Goal: Complete application form: Complete application form

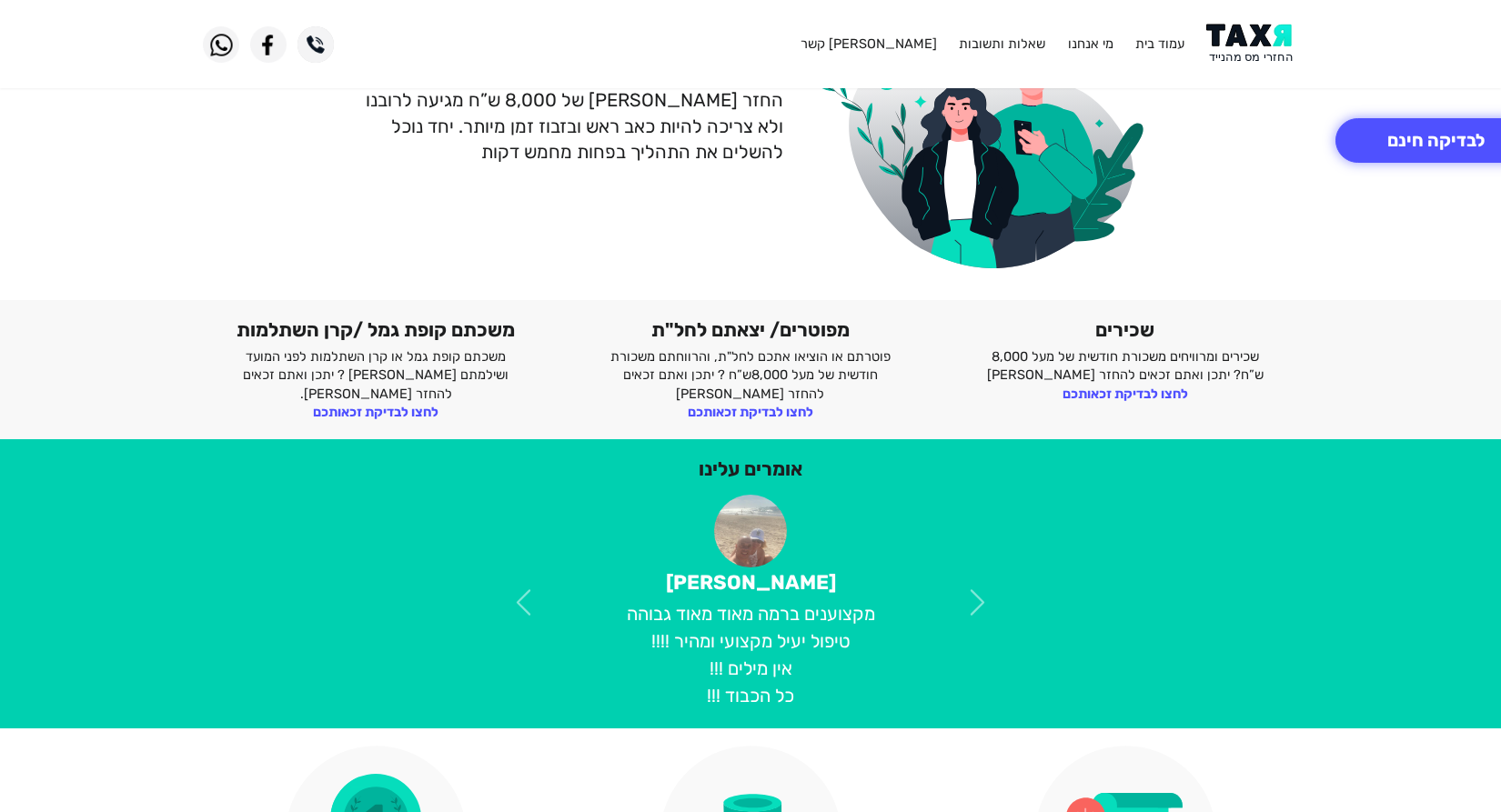
scroll to position [209, 0]
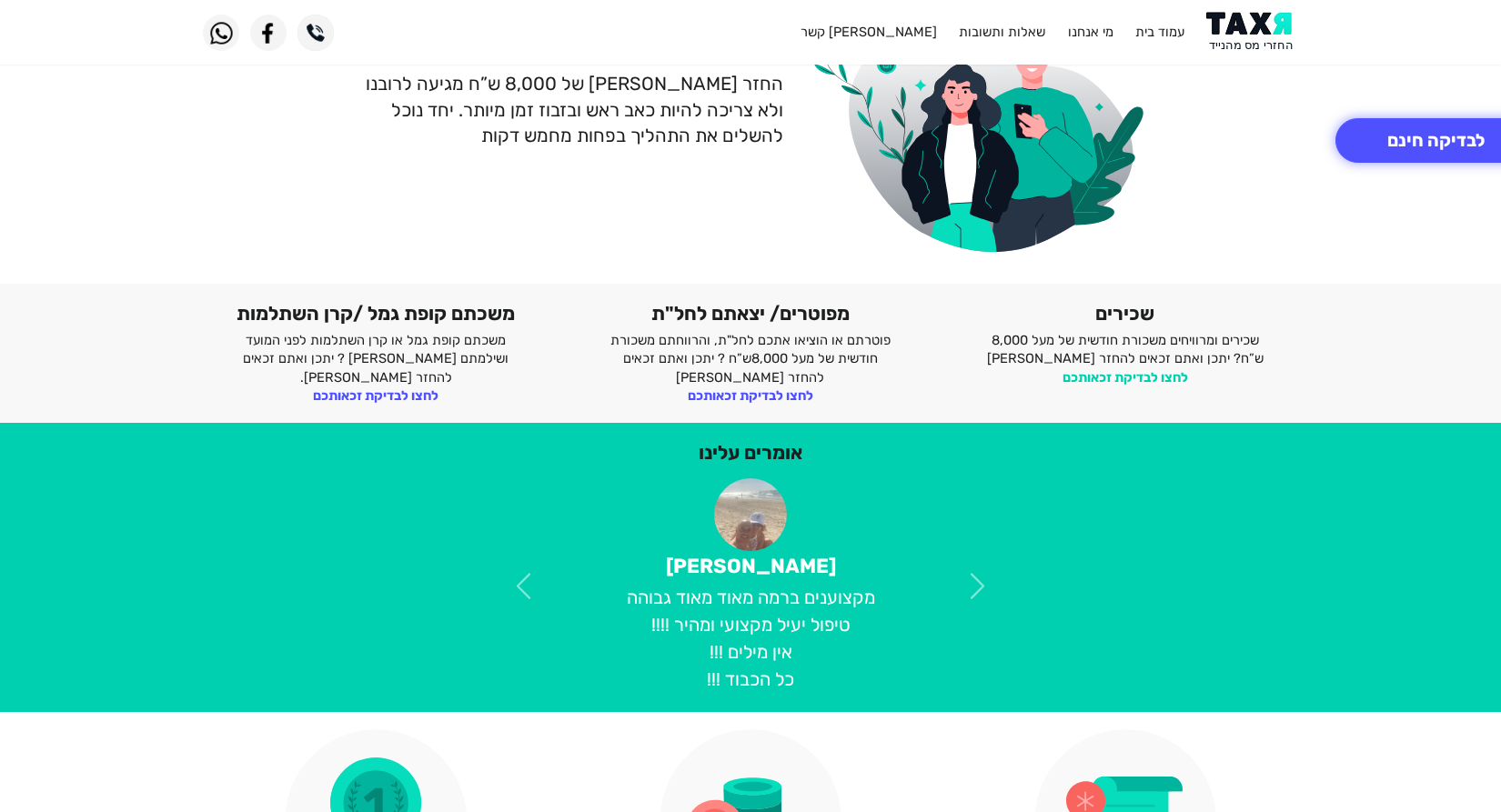
click at [1154, 374] on link "לחצו לבדיקת זכאותכם" at bounding box center [1125, 377] width 126 height 17
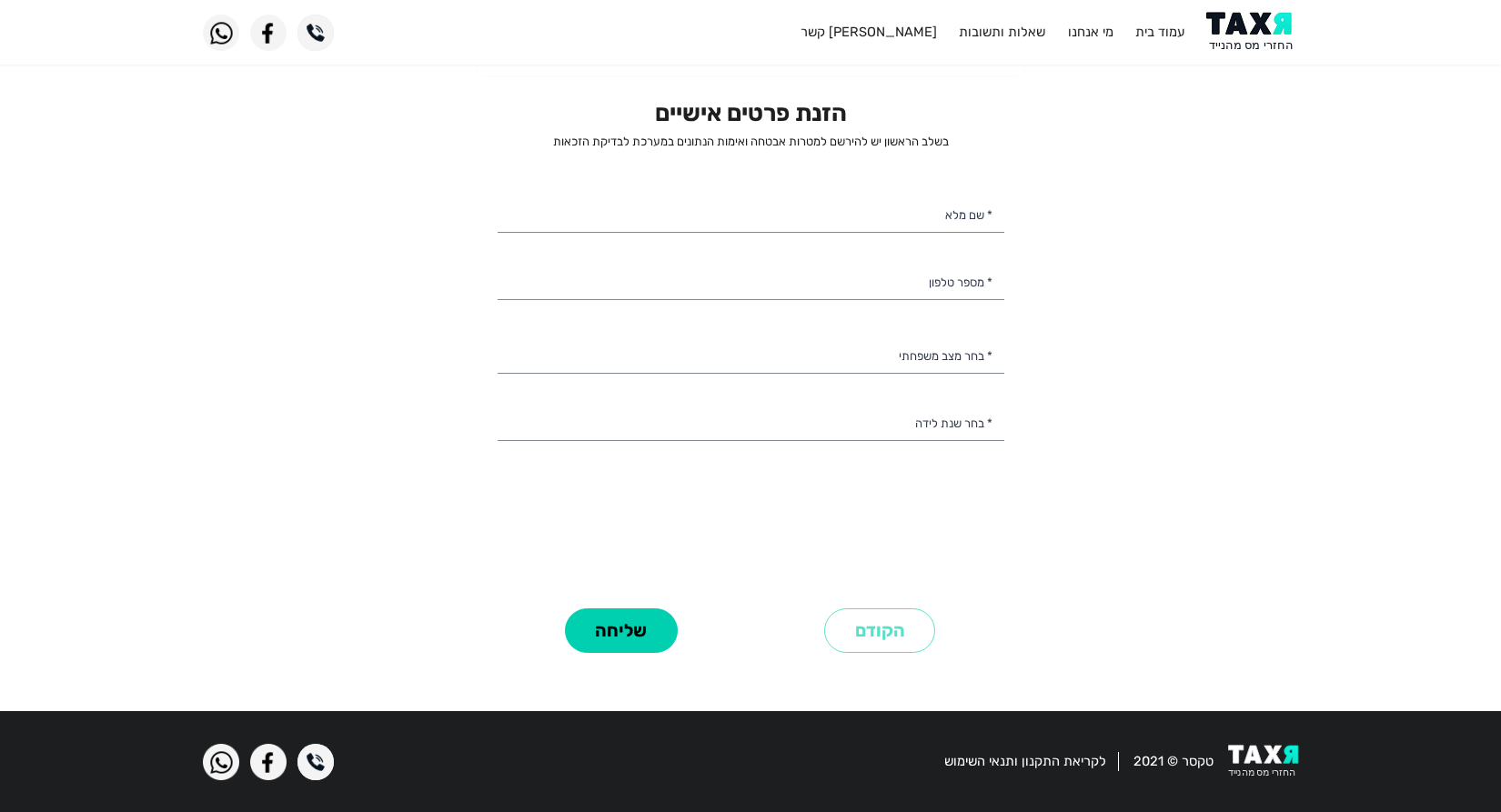
scroll to position [11, 0]
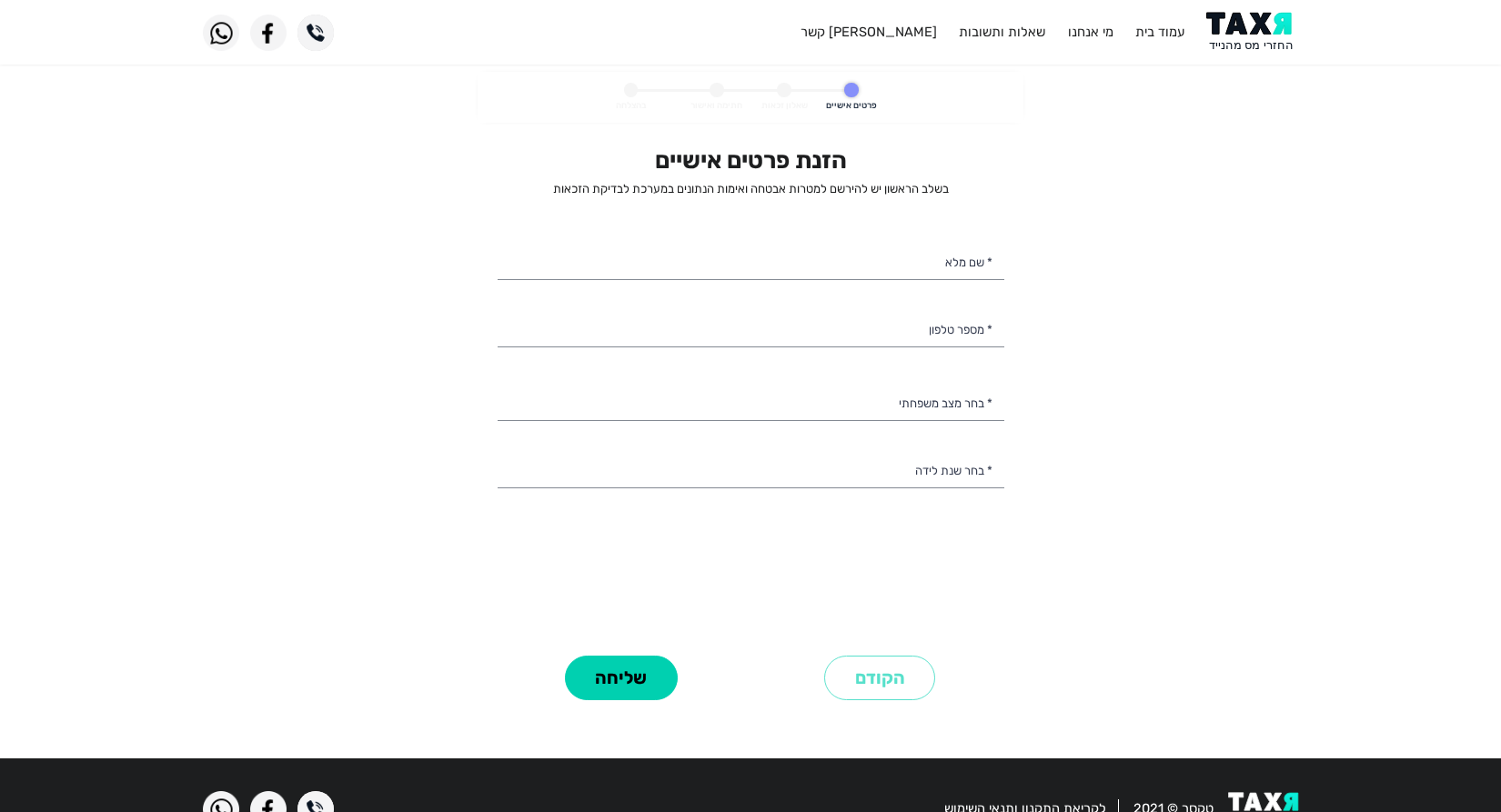
select select
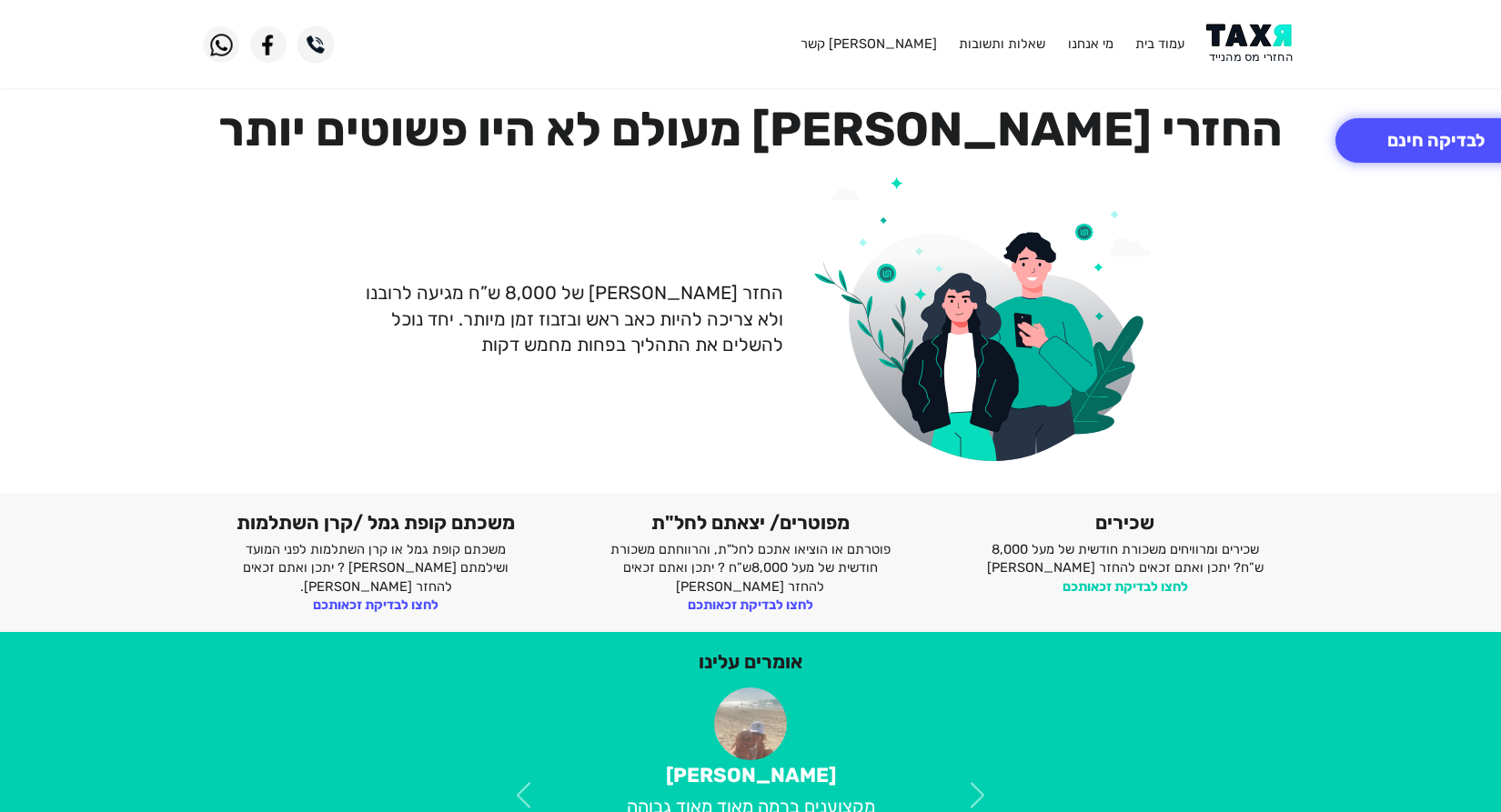
click at [1165, 584] on link "לחצו לבדיקת זכאותכם" at bounding box center [1125, 586] width 126 height 17
click at [1155, 586] on link "לחצו לבדיקת זכאותכם" at bounding box center [1125, 586] width 126 height 17
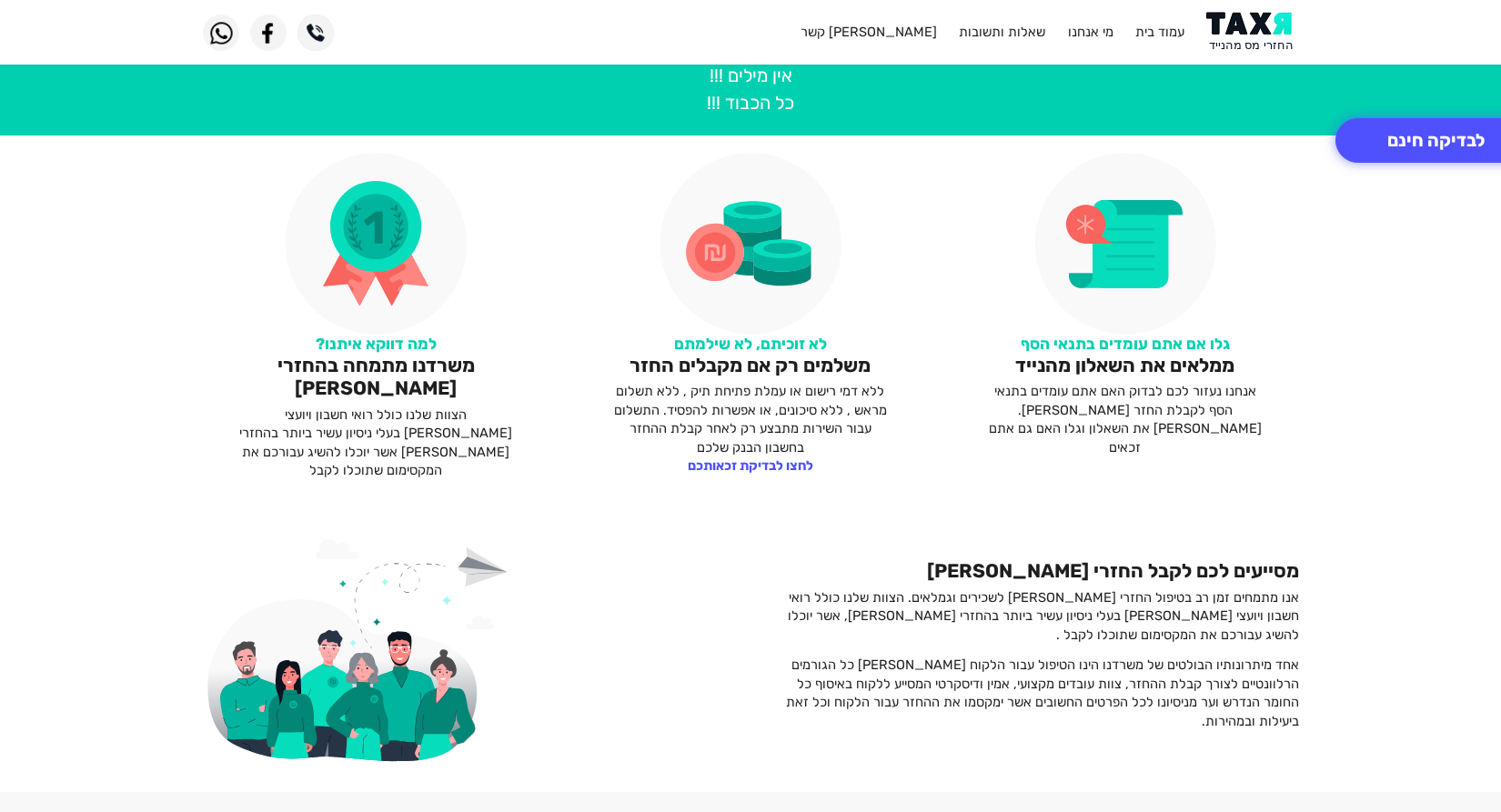
scroll to position [511, 0]
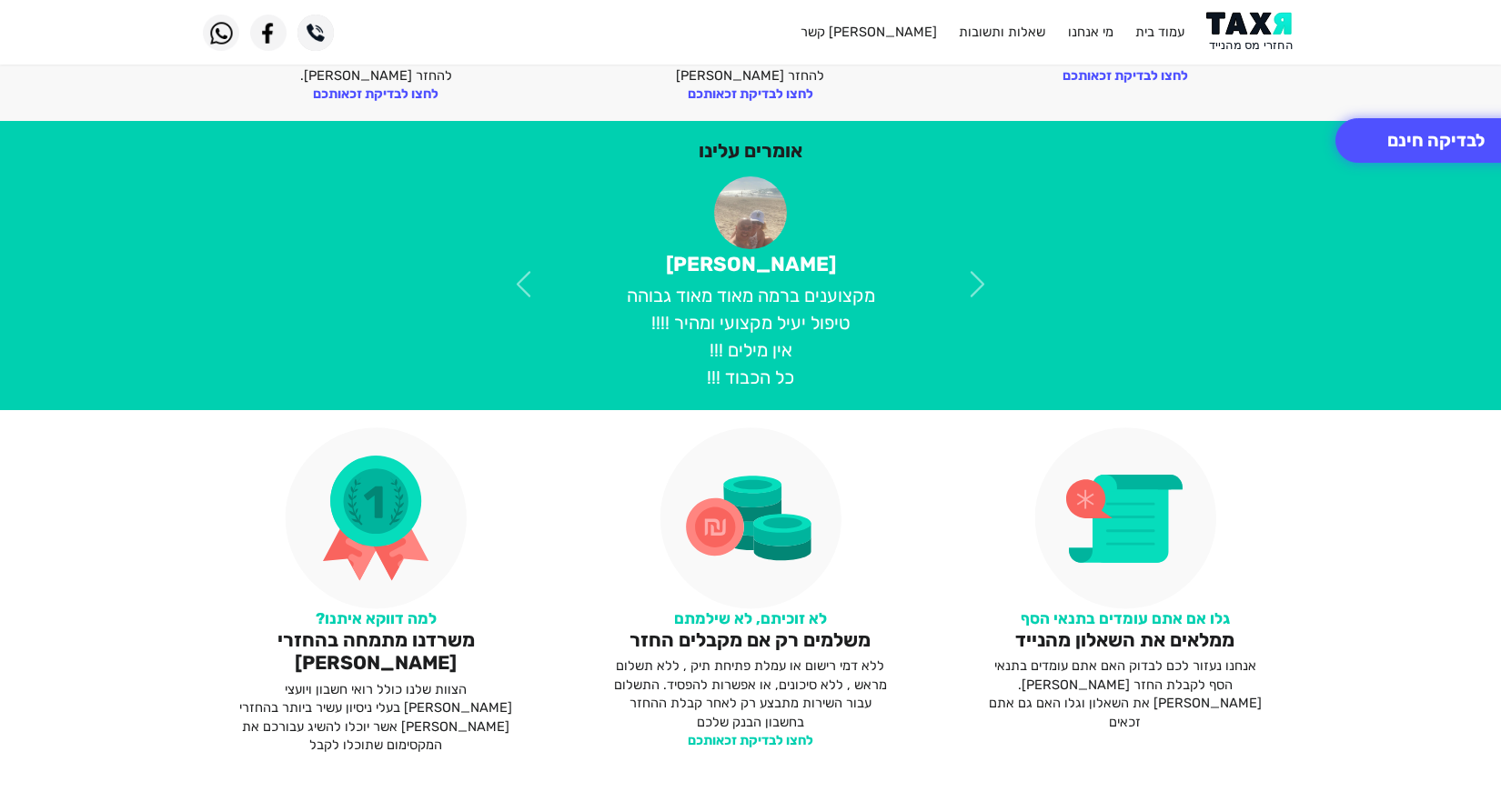
click at [775, 740] on link "לחצו לבדיקת זכאותכם" at bounding box center [750, 739] width 126 height 17
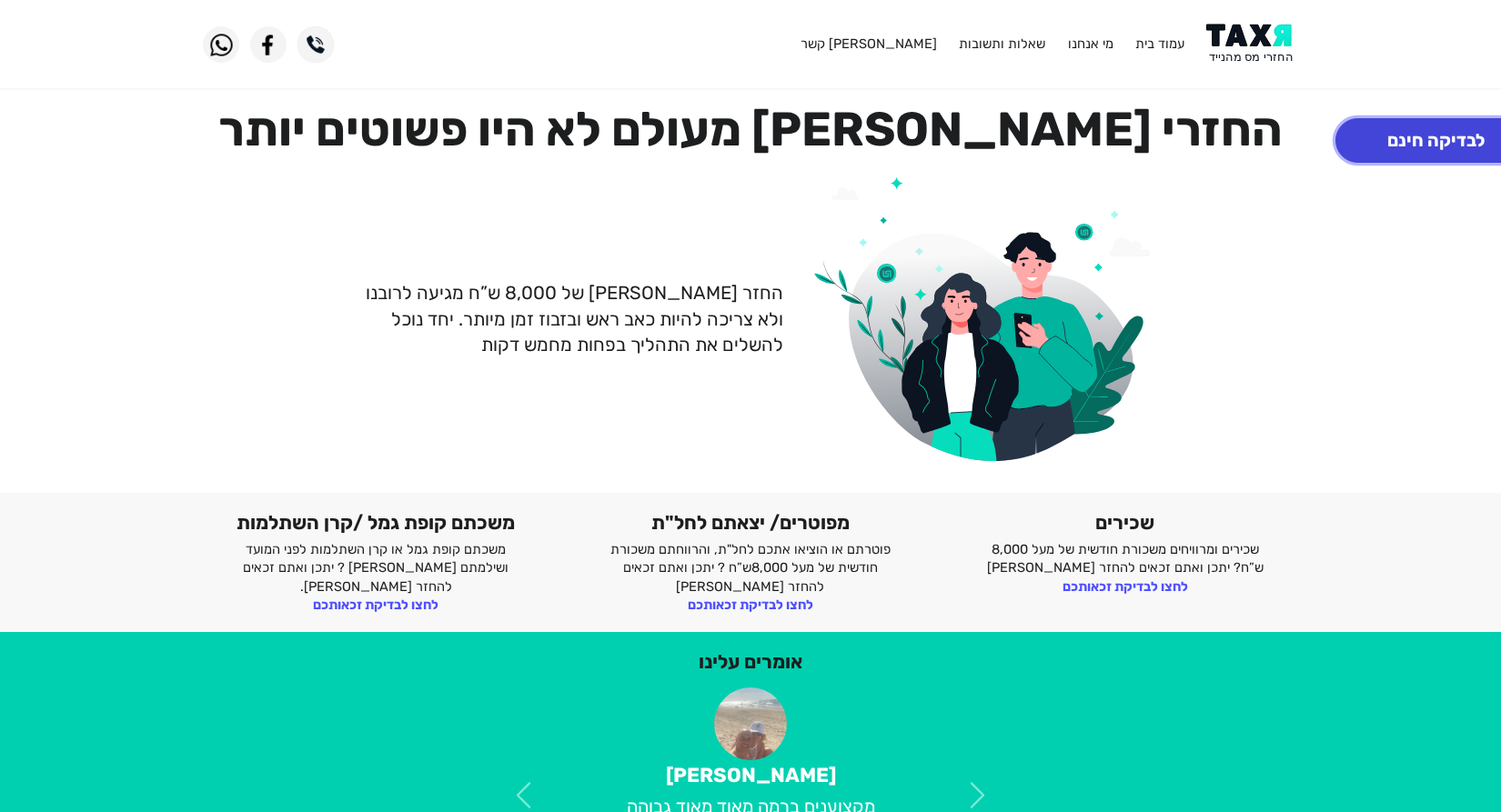
click at [1380, 148] on button "לבדיקה חינם" at bounding box center [1435, 140] width 201 height 44
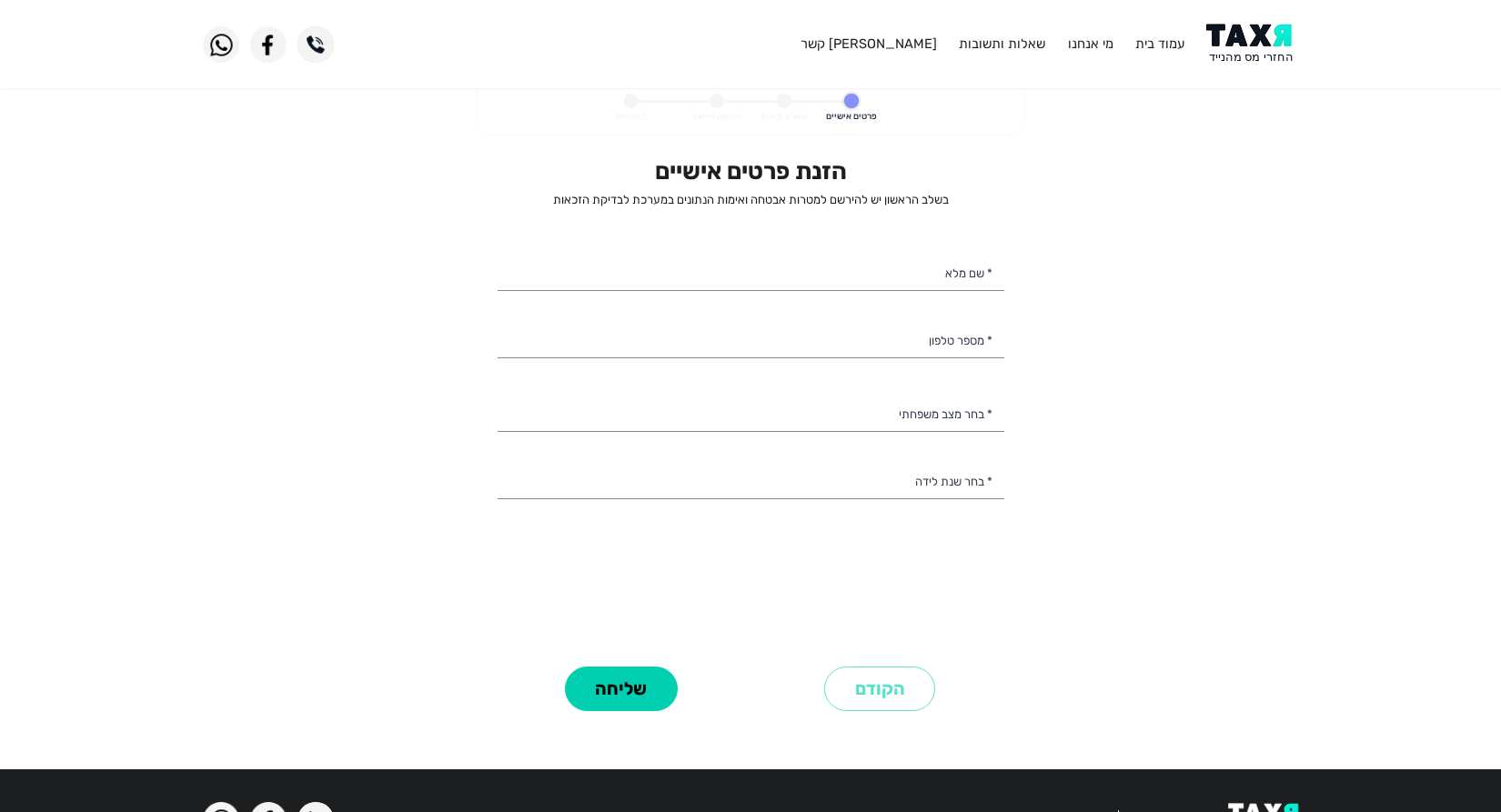
select select
click at [934, 256] on input "* שם מלא" at bounding box center [750, 272] width 506 height 38
type input "זויה אזימוב"
type input "052-6883762"
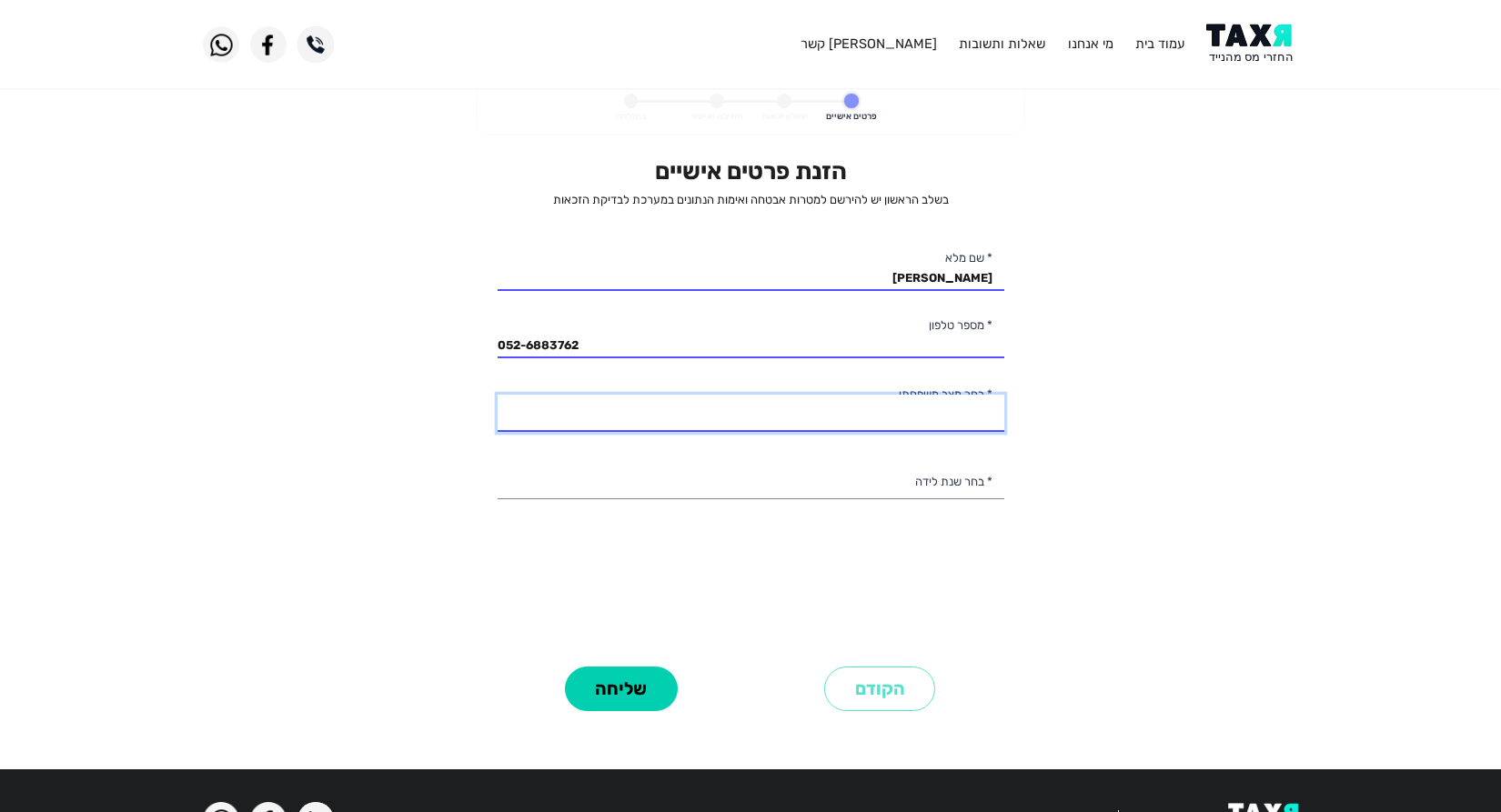
click at [945, 407] on select "רווק/ה נשוי/אה גרוש/ה אלמן/נה" at bounding box center [750, 413] width 506 height 38
select select "1: Single"
click at [497, 394] on select "רווק/ה נשוי/אה גרוש/ה אלמן/נה" at bounding box center [750, 413] width 506 height 38
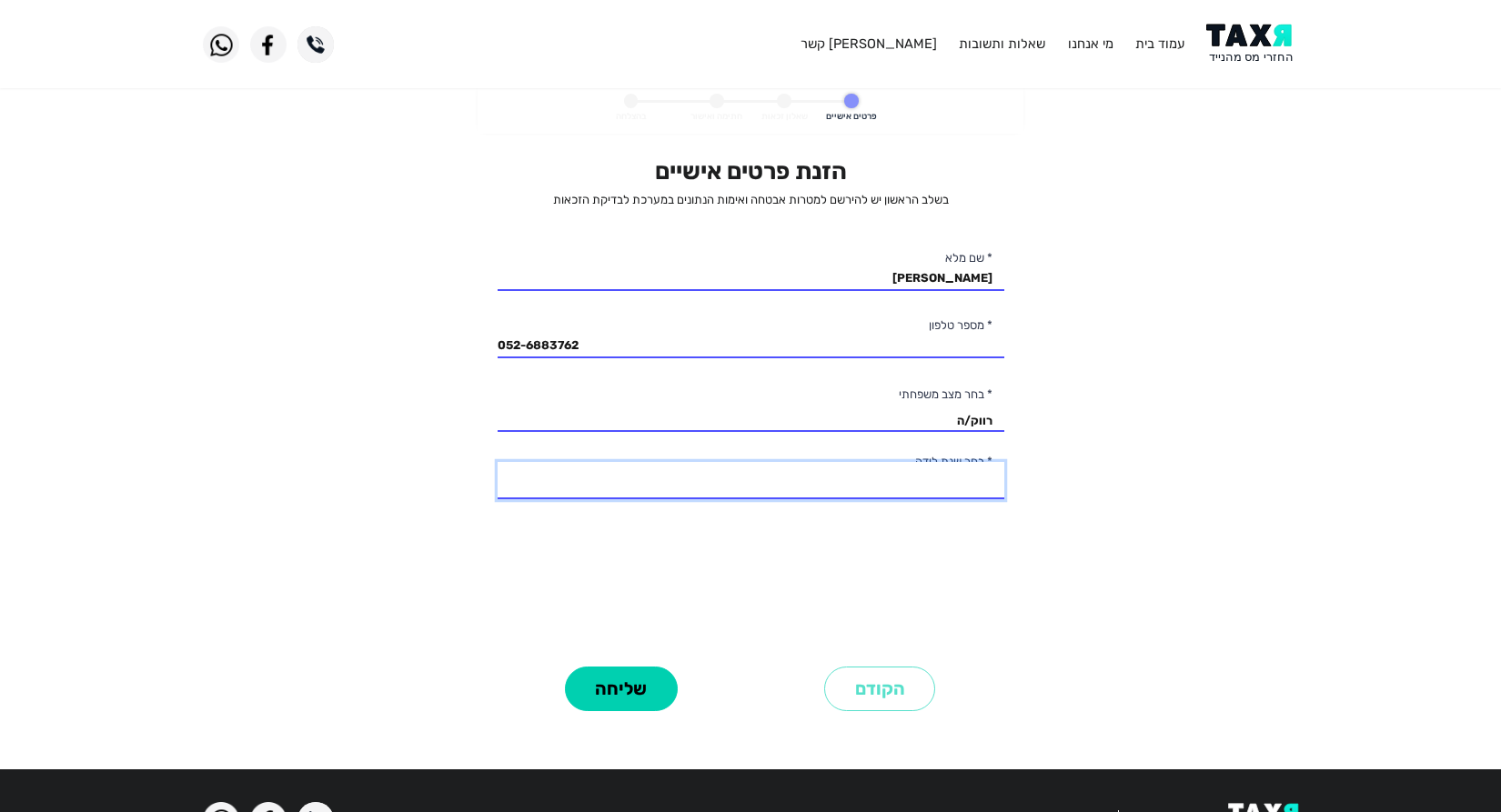
click at [977, 482] on select "2003 2002 2001 2000 1999 1998 1997 1996 1995 1994 1993 1992 1991 1990 1989 1988…" at bounding box center [750, 481] width 506 height 38
select select "15: 1989"
click at [497, 462] on select "2003 2002 2001 2000 1999 1998 1997 1996 1995 1994 1993 1992 1991 1990 1989 1988…" at bounding box center [750, 481] width 506 height 38
click at [1183, 491] on personal-details "פרטים אישיים שאלון זכאות חתימה ואישור בהצלחה הזנת פרטים אישיים בשלב הראשון יש ל…" at bounding box center [750, 420] width 1501 height 675
